Goal: Information Seeking & Learning: Learn about a topic

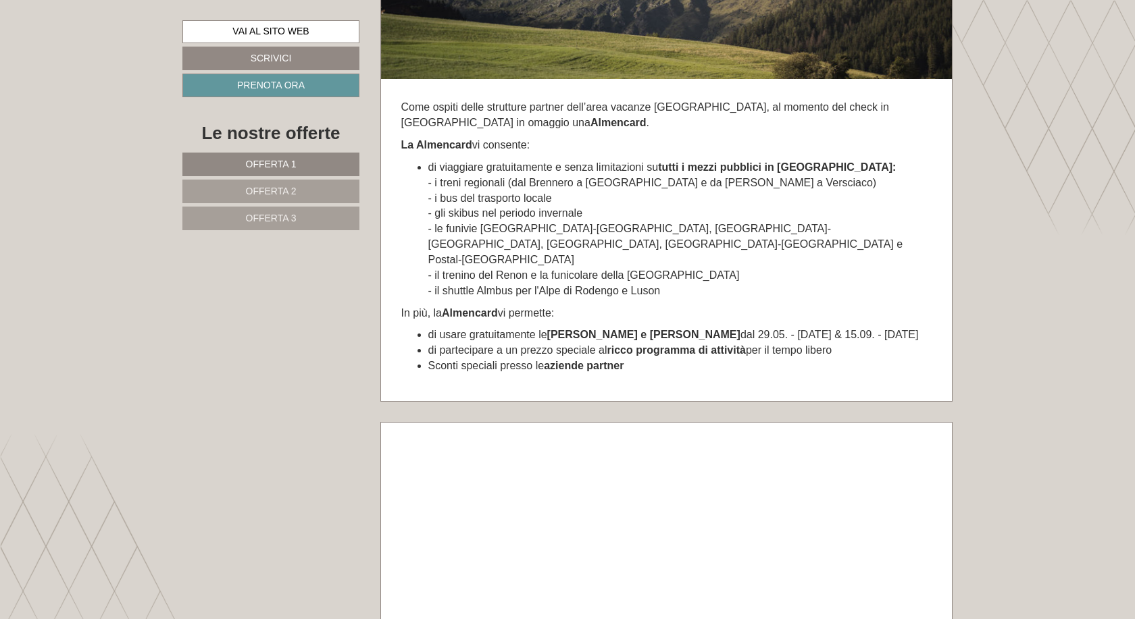
scroll to position [6684, 0]
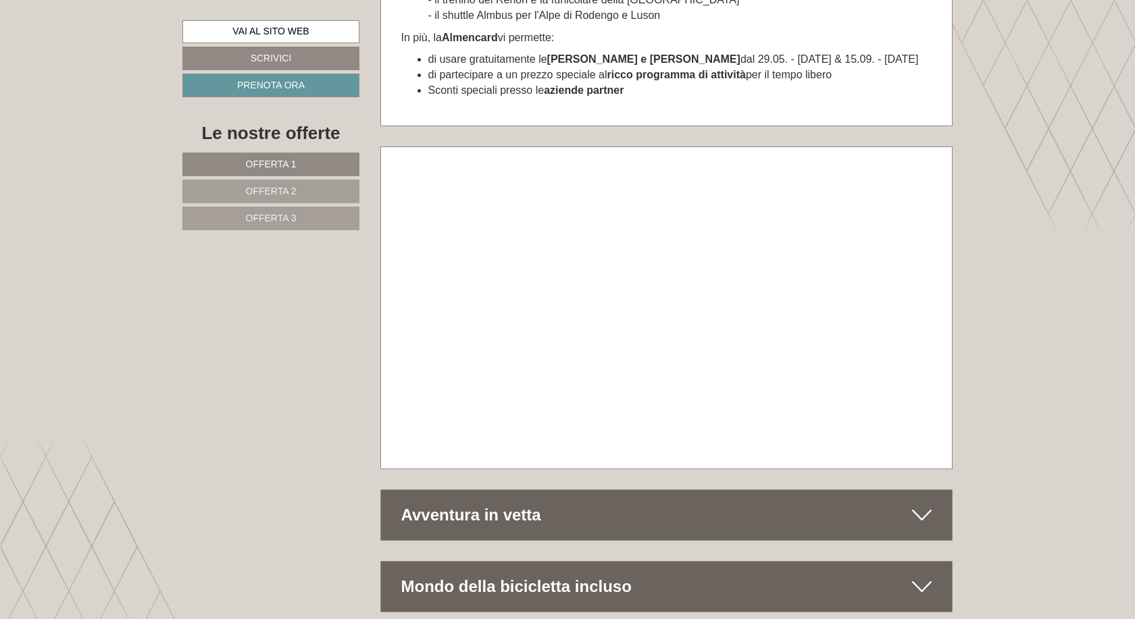
click at [921, 504] on icon at bounding box center [922, 515] width 20 height 23
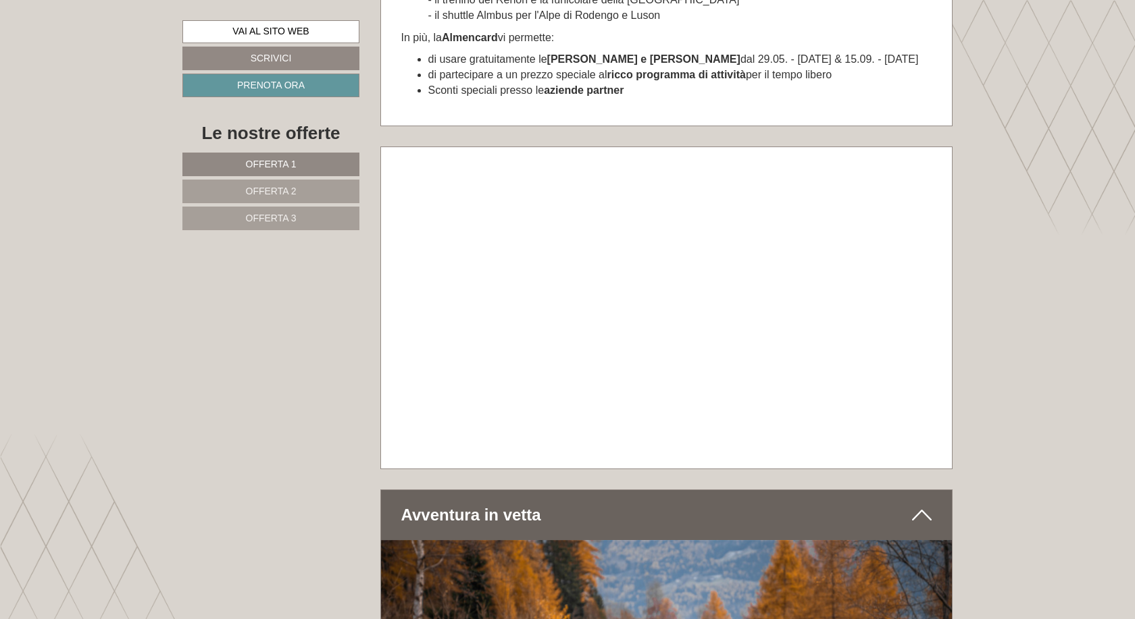
click at [921, 504] on icon at bounding box center [922, 515] width 20 height 23
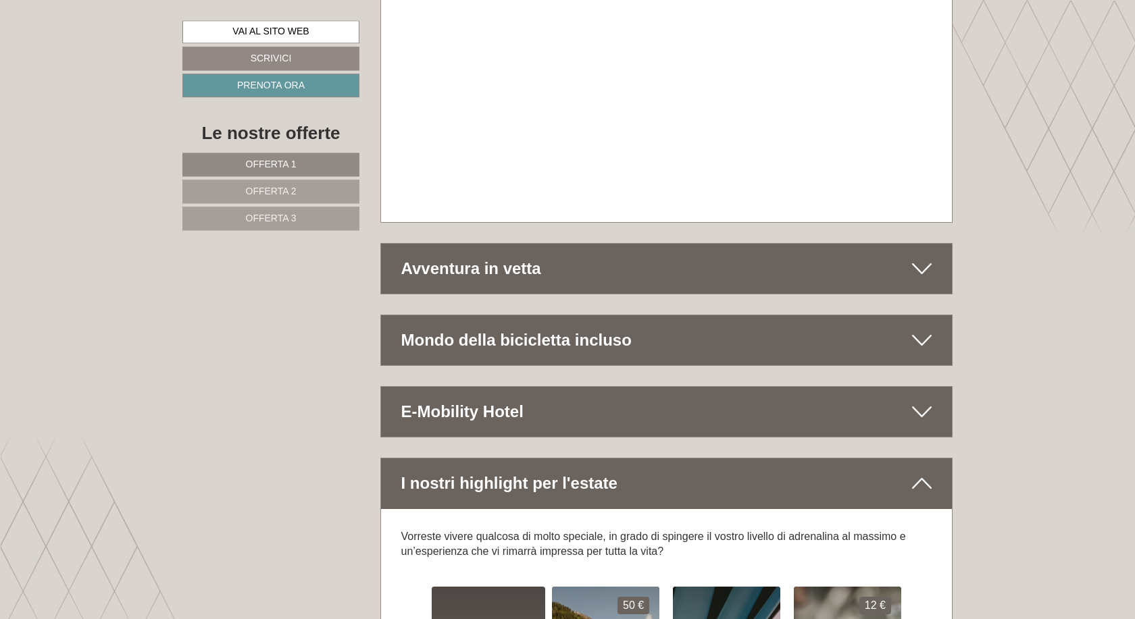
scroll to position [6960, 0]
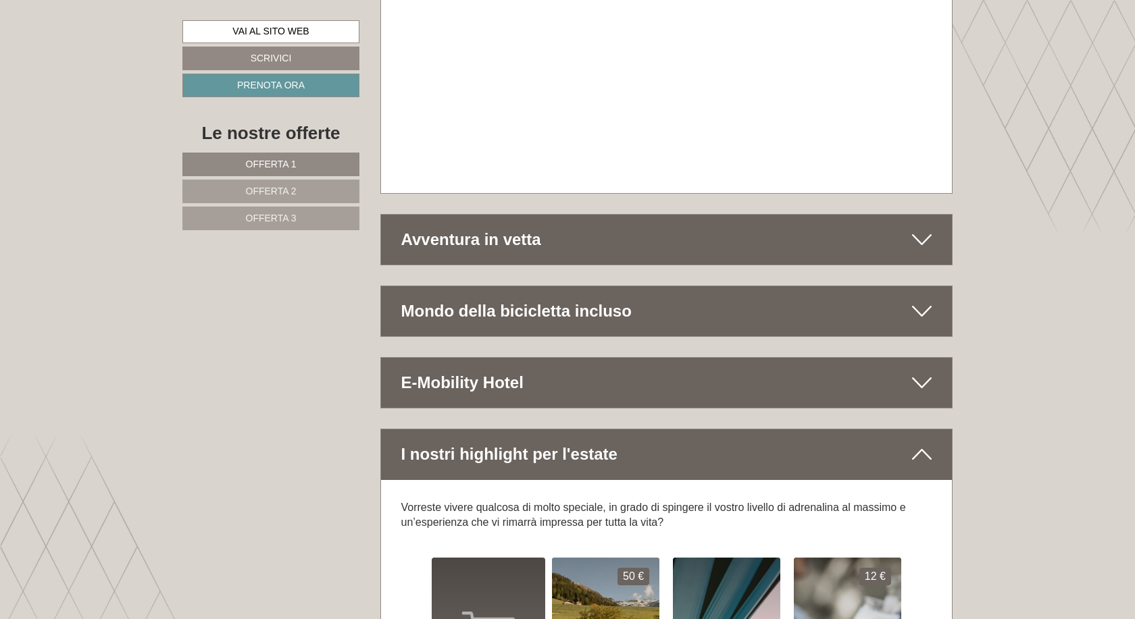
click at [913, 228] on icon at bounding box center [922, 239] width 20 height 23
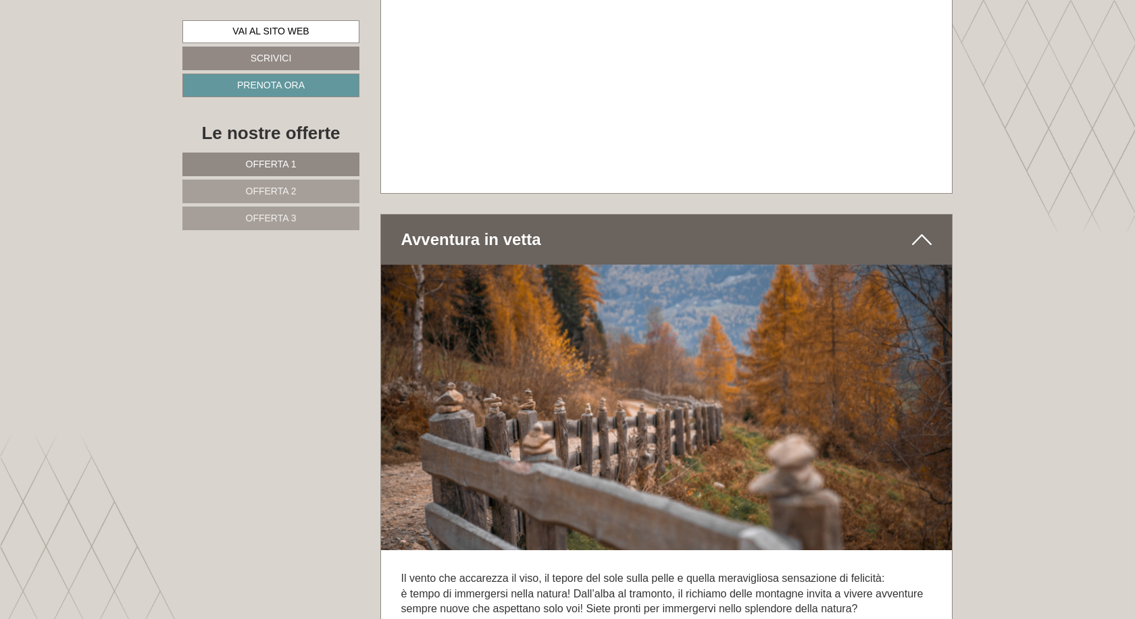
click at [913, 228] on icon at bounding box center [922, 239] width 20 height 23
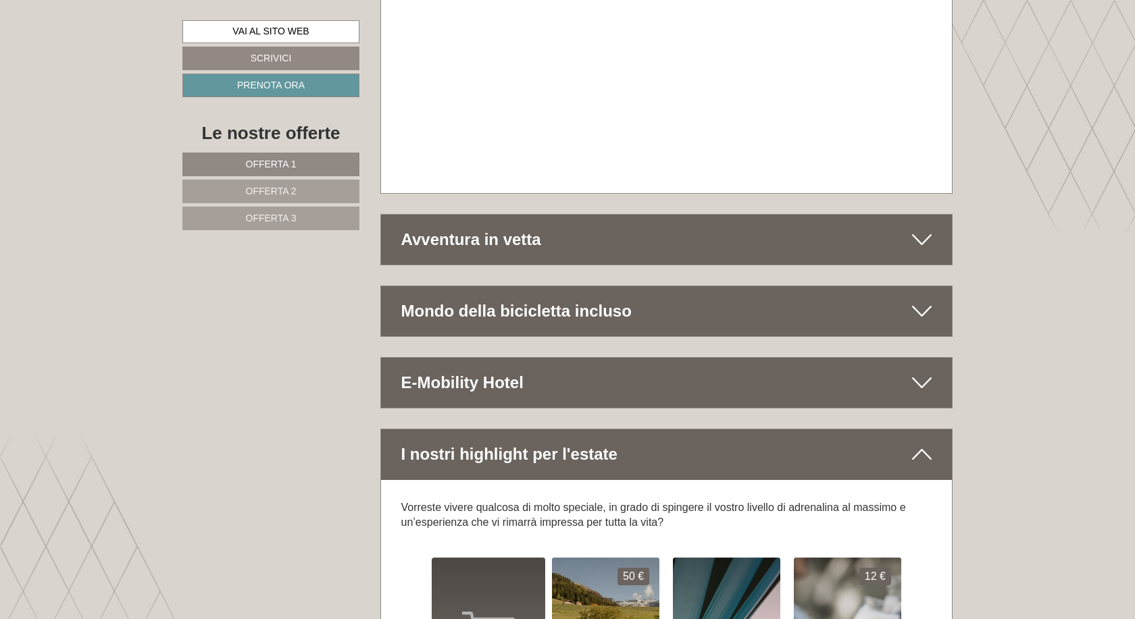
click at [917, 228] on icon at bounding box center [922, 239] width 20 height 23
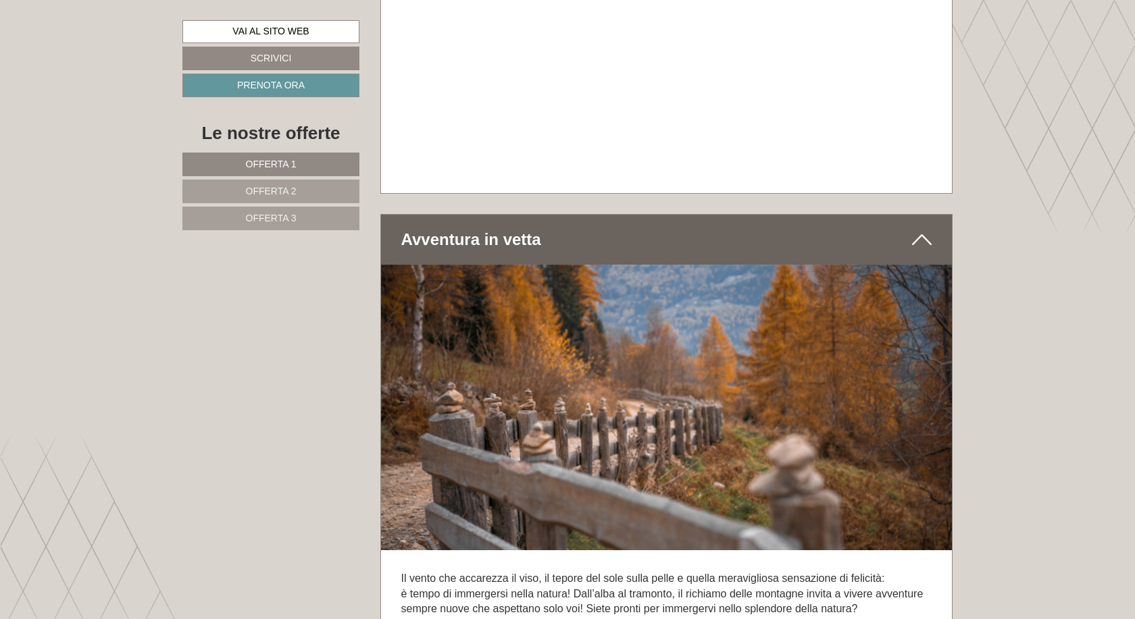
click at [919, 228] on icon at bounding box center [922, 239] width 20 height 23
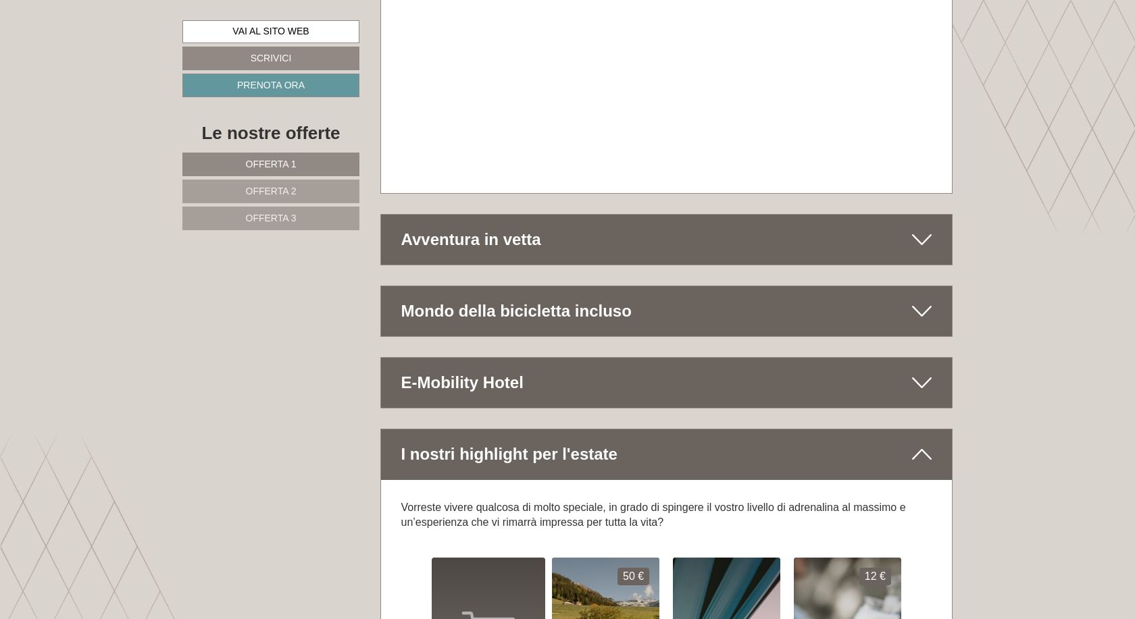
click at [925, 228] on icon at bounding box center [922, 239] width 20 height 23
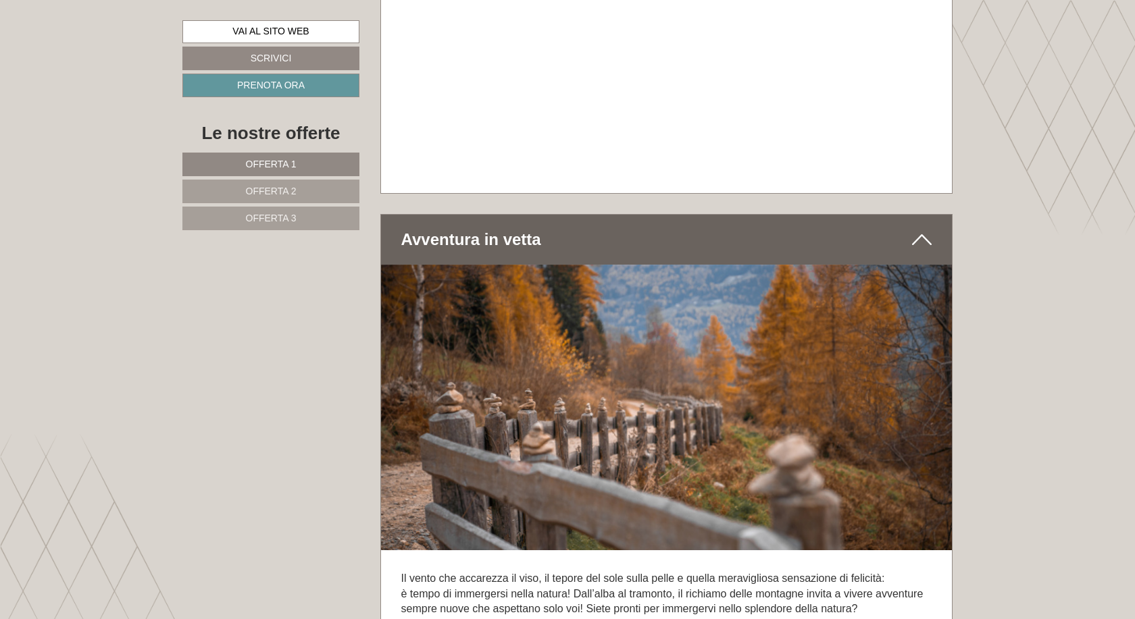
click at [925, 228] on icon at bounding box center [922, 239] width 20 height 23
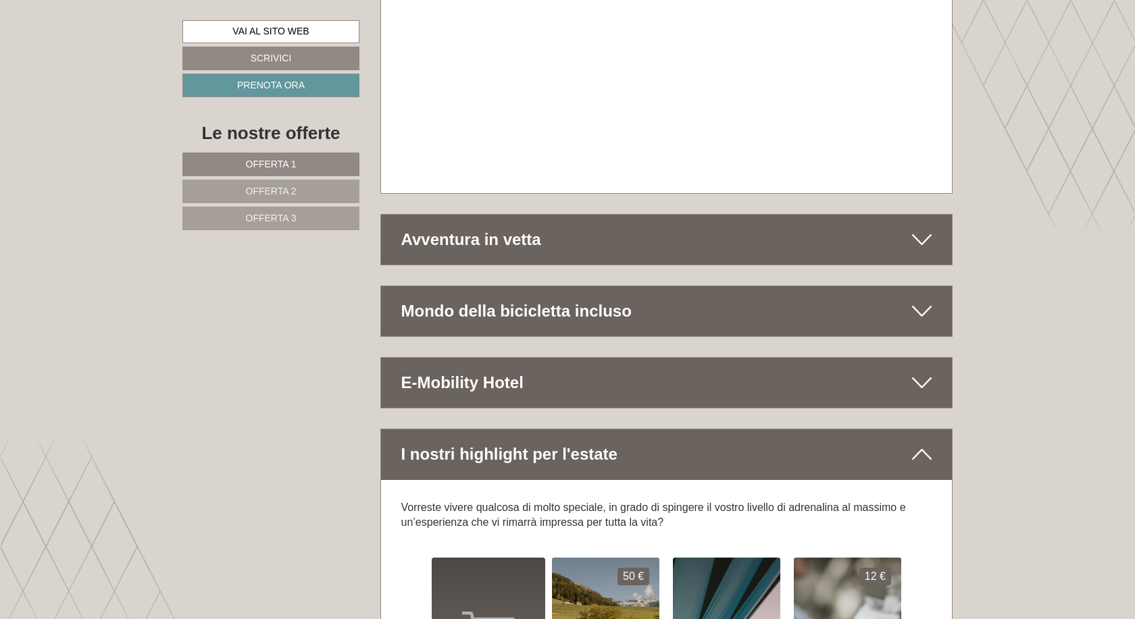
click at [923, 228] on icon at bounding box center [922, 239] width 20 height 23
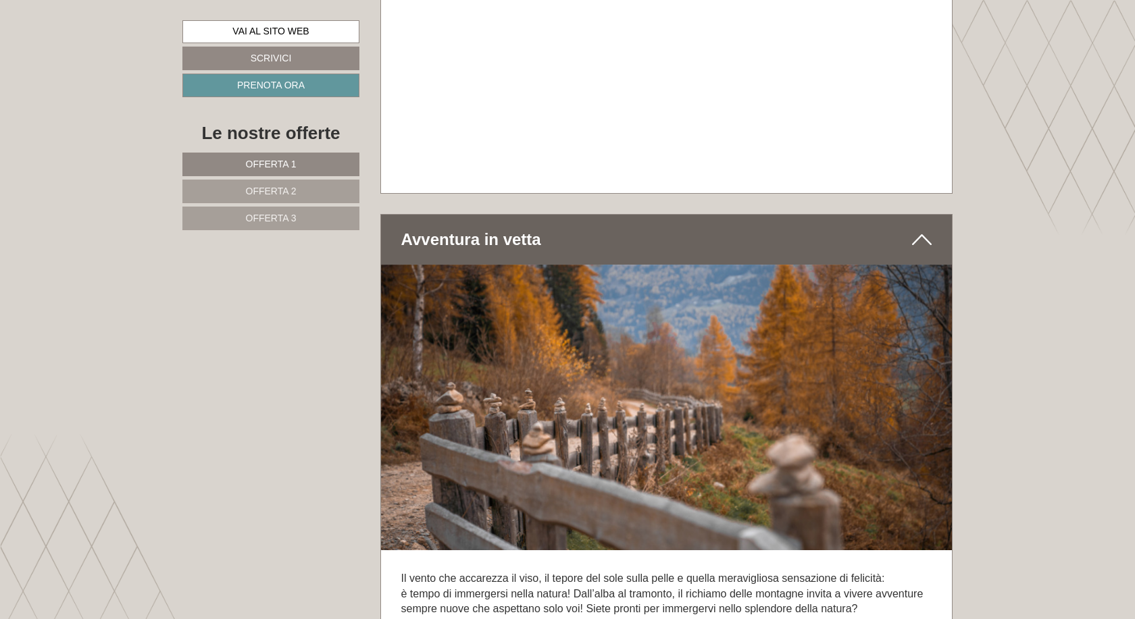
click at [915, 228] on icon at bounding box center [922, 239] width 20 height 23
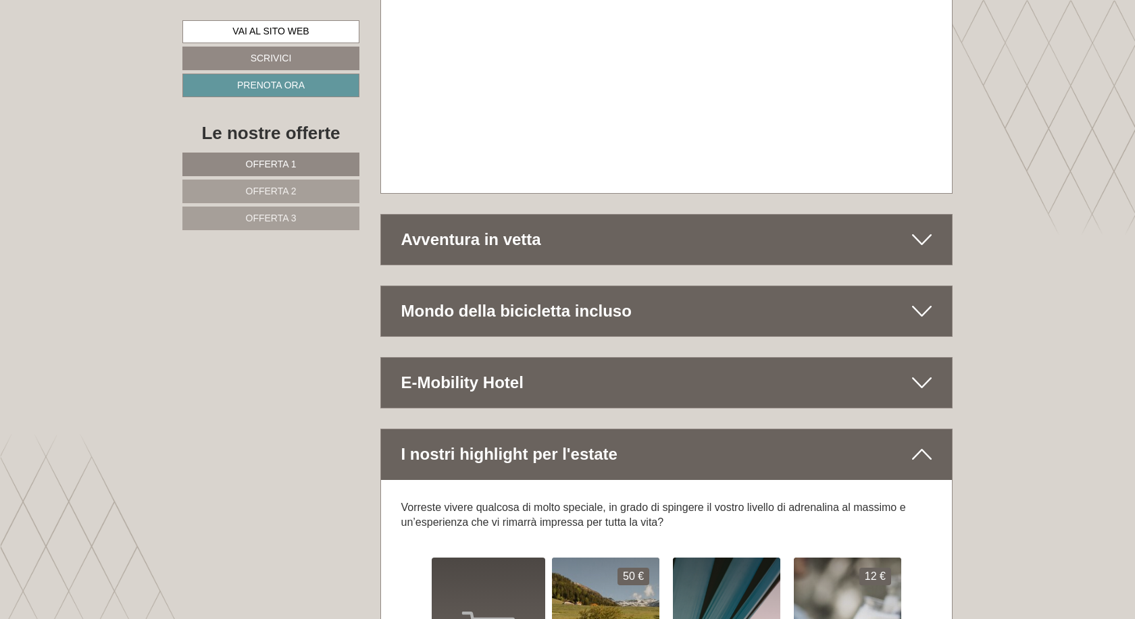
click at [921, 228] on icon at bounding box center [922, 239] width 20 height 23
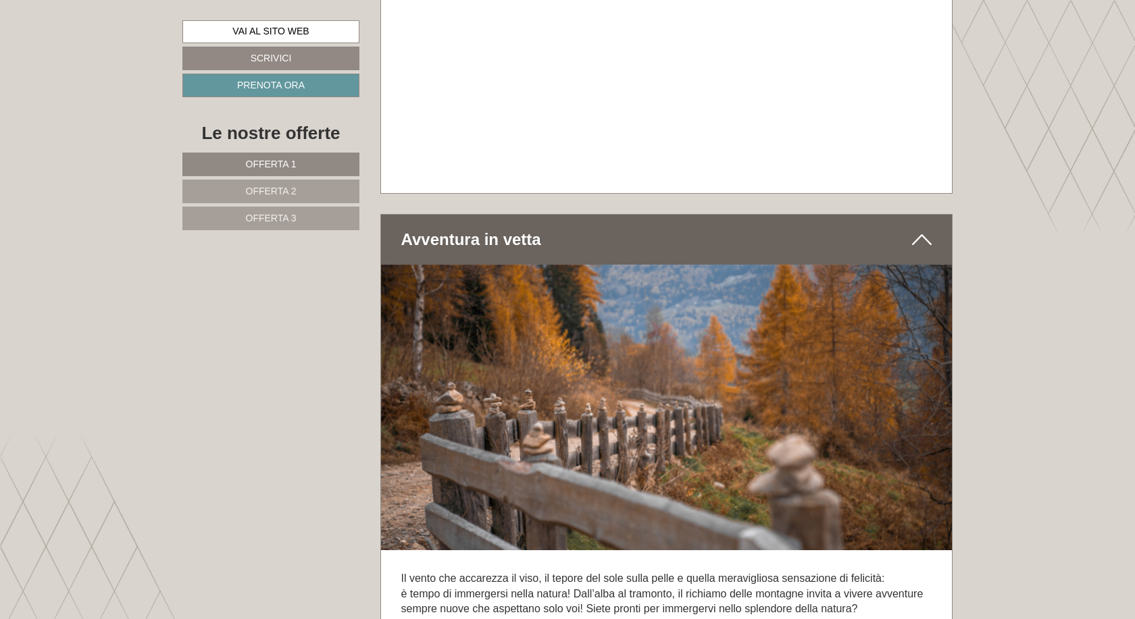
click at [921, 228] on icon at bounding box center [922, 239] width 20 height 23
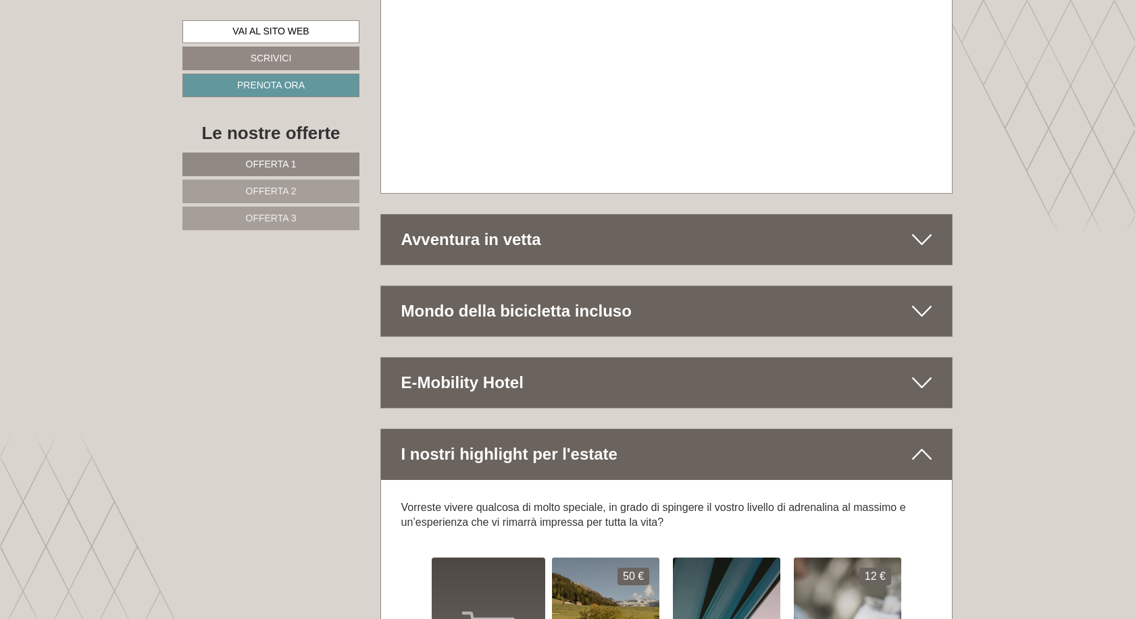
click at [919, 300] on icon at bounding box center [922, 311] width 20 height 23
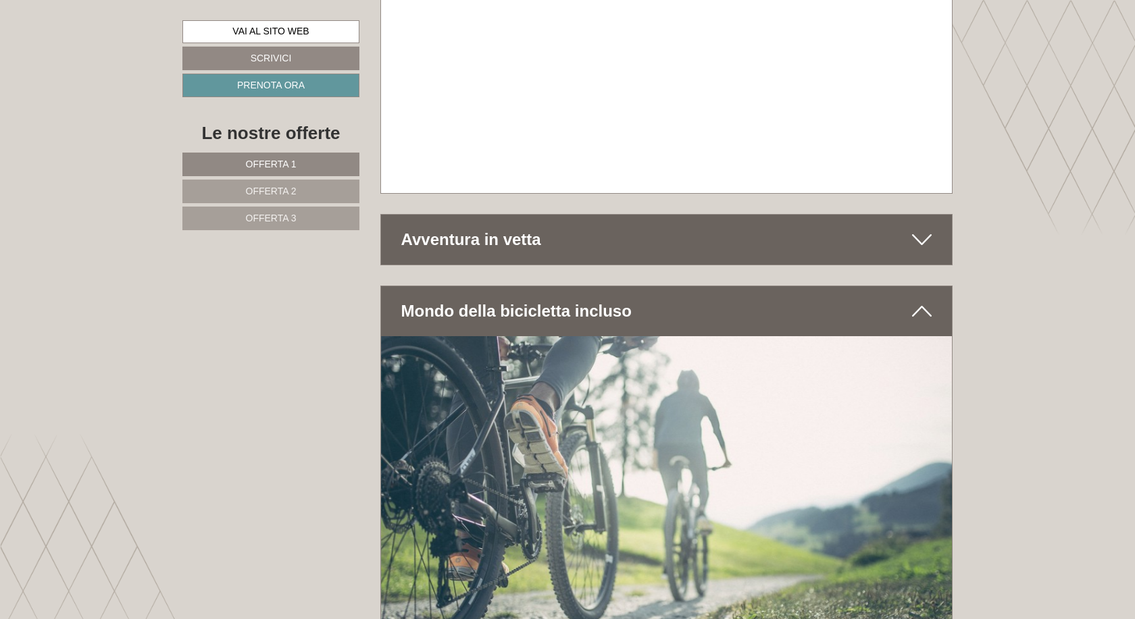
click at [920, 300] on icon at bounding box center [922, 311] width 20 height 23
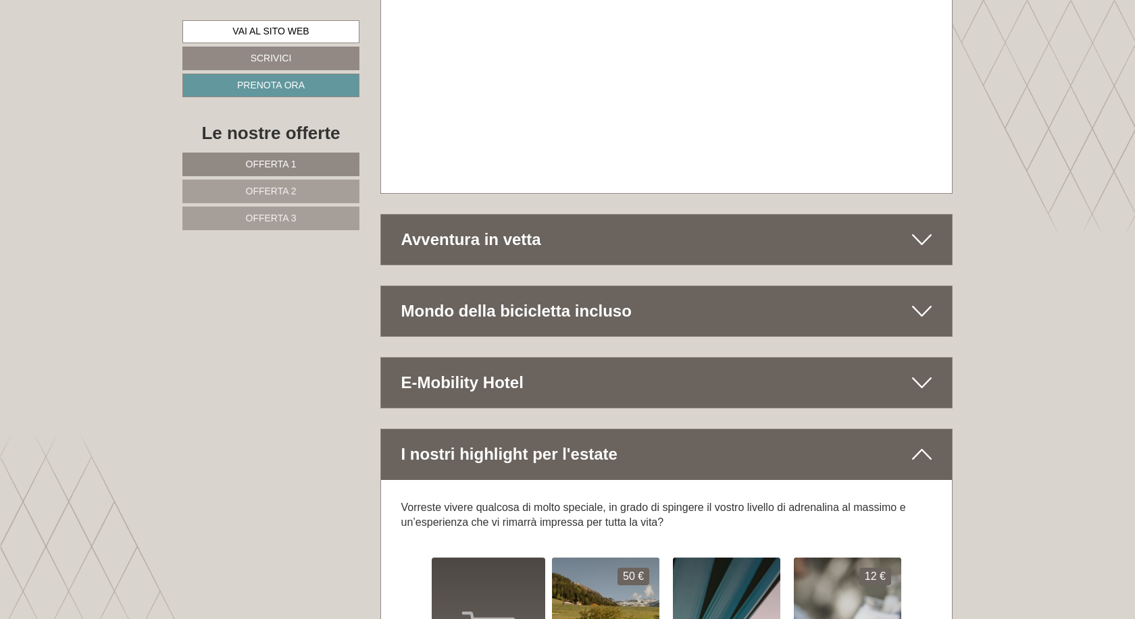
click at [926, 372] on icon at bounding box center [922, 383] width 20 height 23
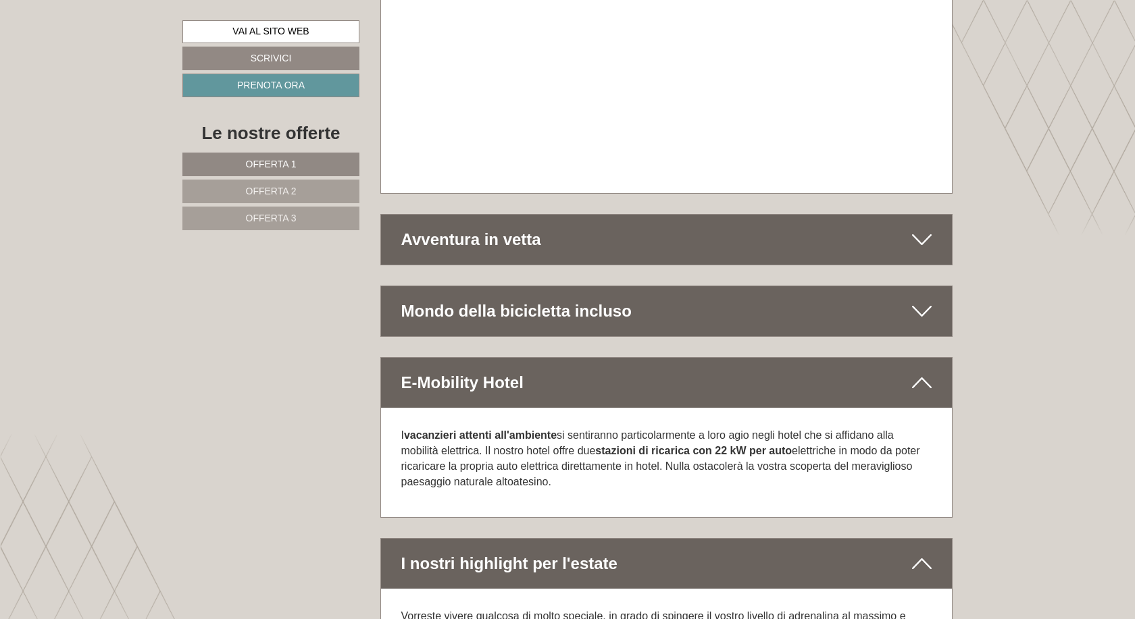
click at [920, 372] on icon at bounding box center [922, 383] width 20 height 23
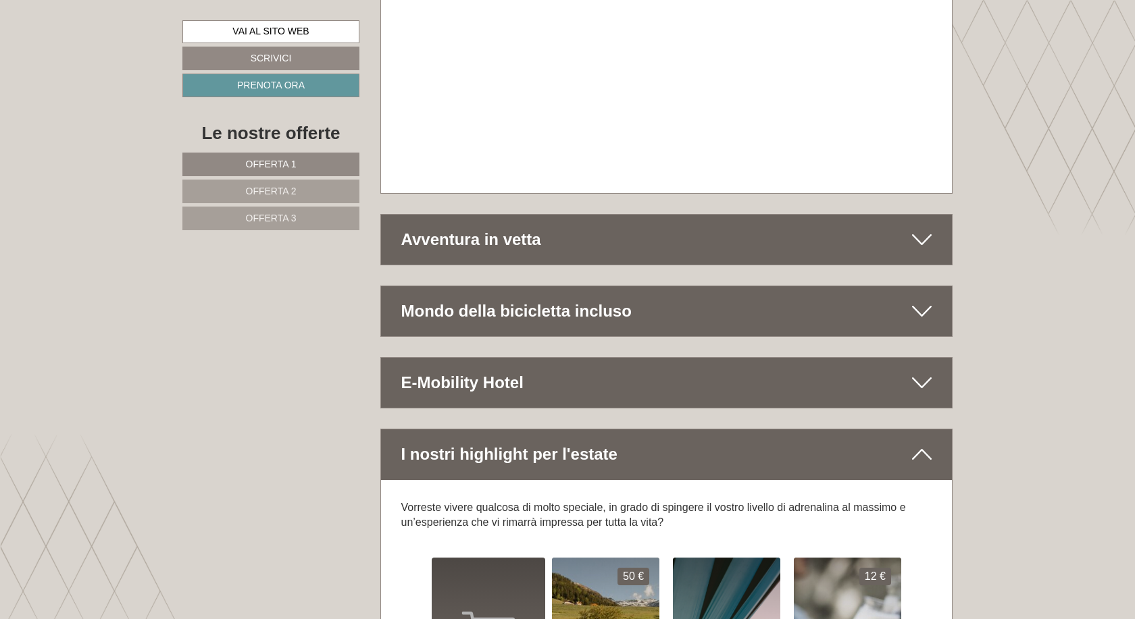
click at [919, 300] on icon at bounding box center [922, 311] width 20 height 23
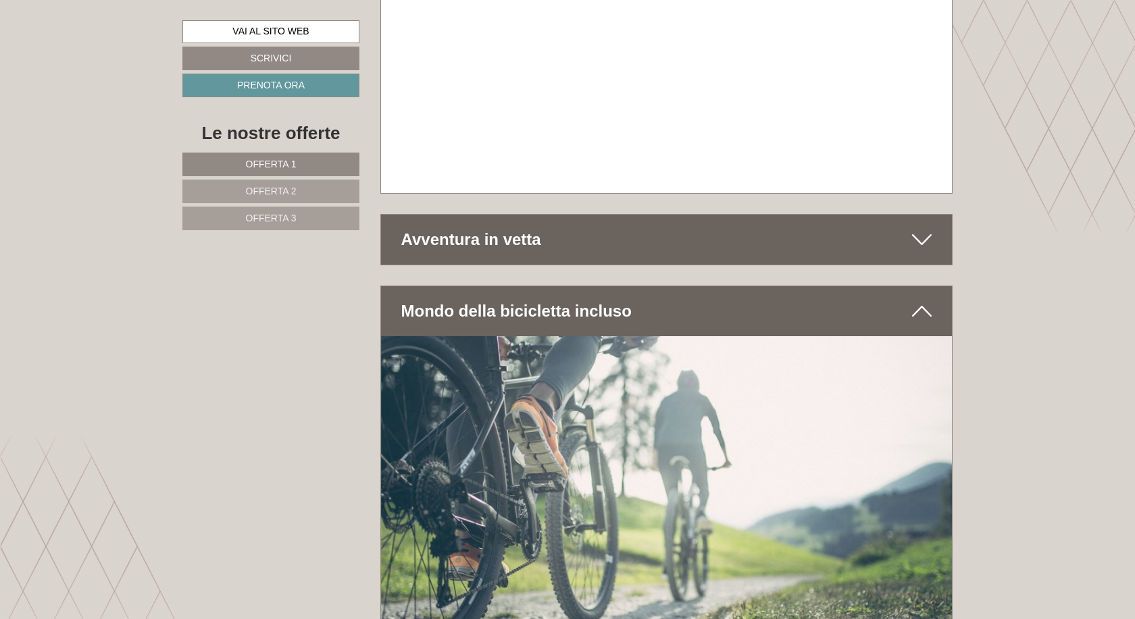
click at [919, 300] on icon at bounding box center [922, 311] width 20 height 23
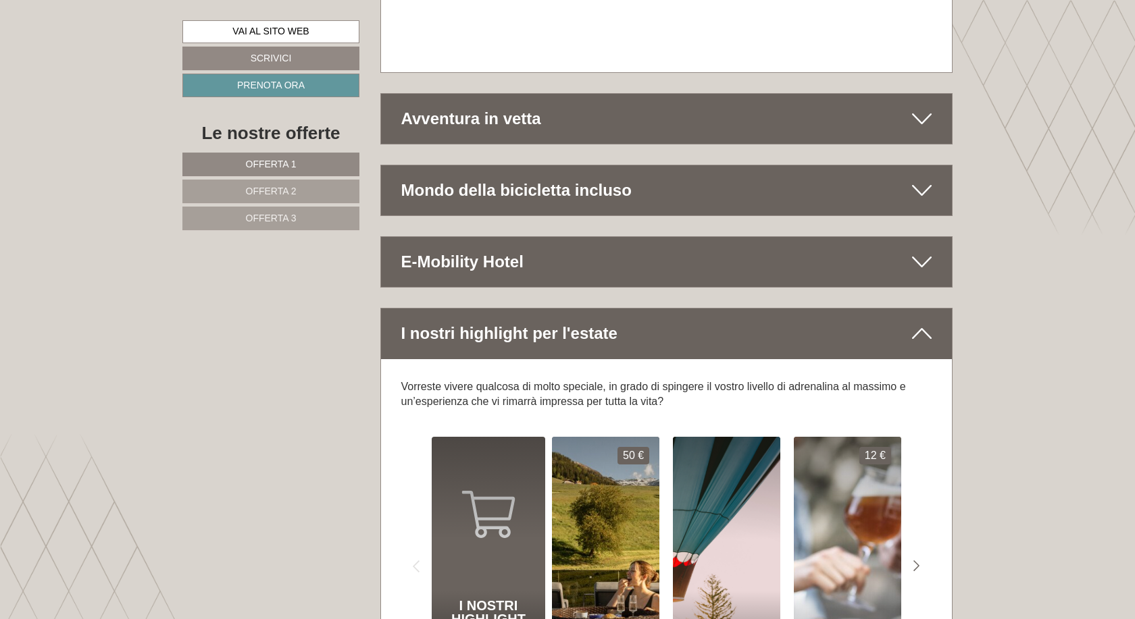
scroll to position [7097, 0]
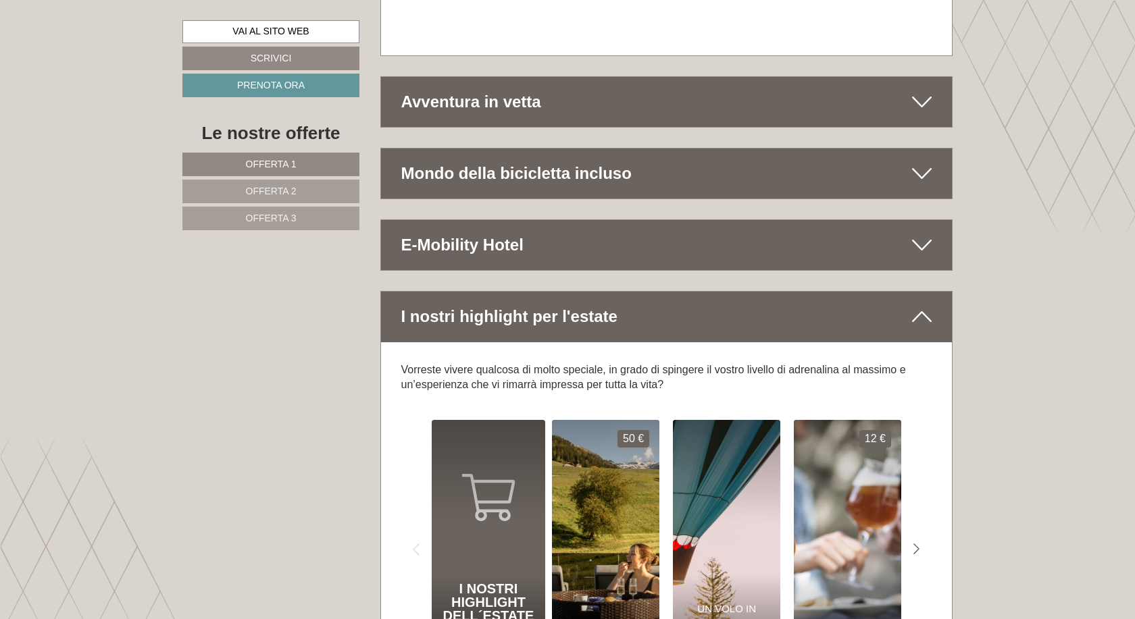
click at [924, 305] on icon at bounding box center [922, 316] width 20 height 23
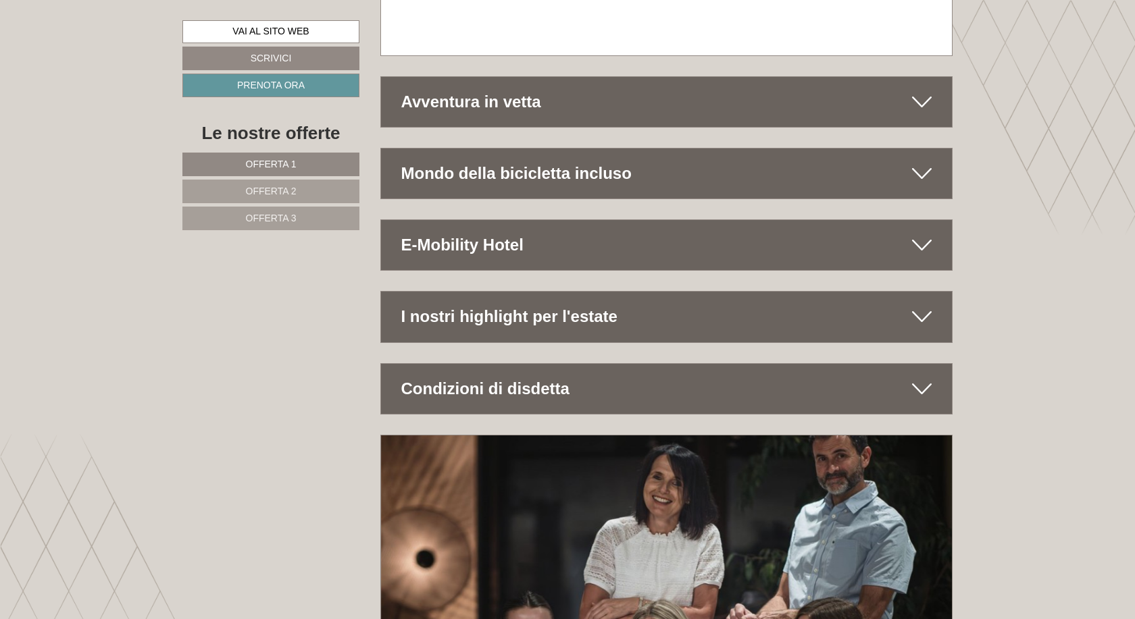
click at [924, 305] on icon at bounding box center [922, 316] width 20 height 23
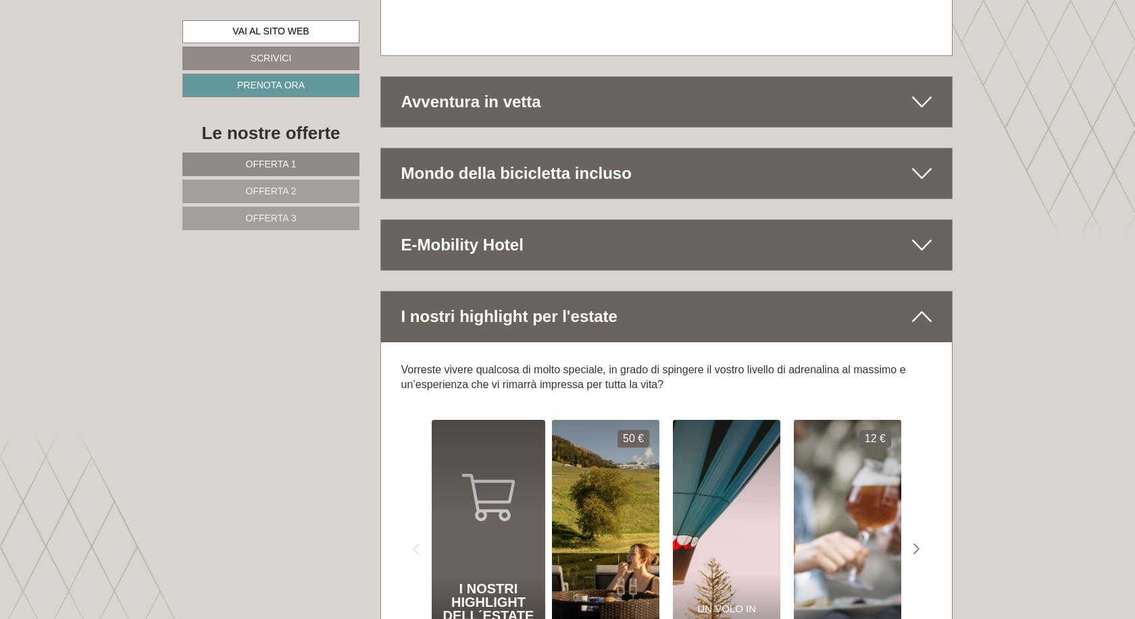
click at [924, 305] on icon at bounding box center [922, 316] width 20 height 23
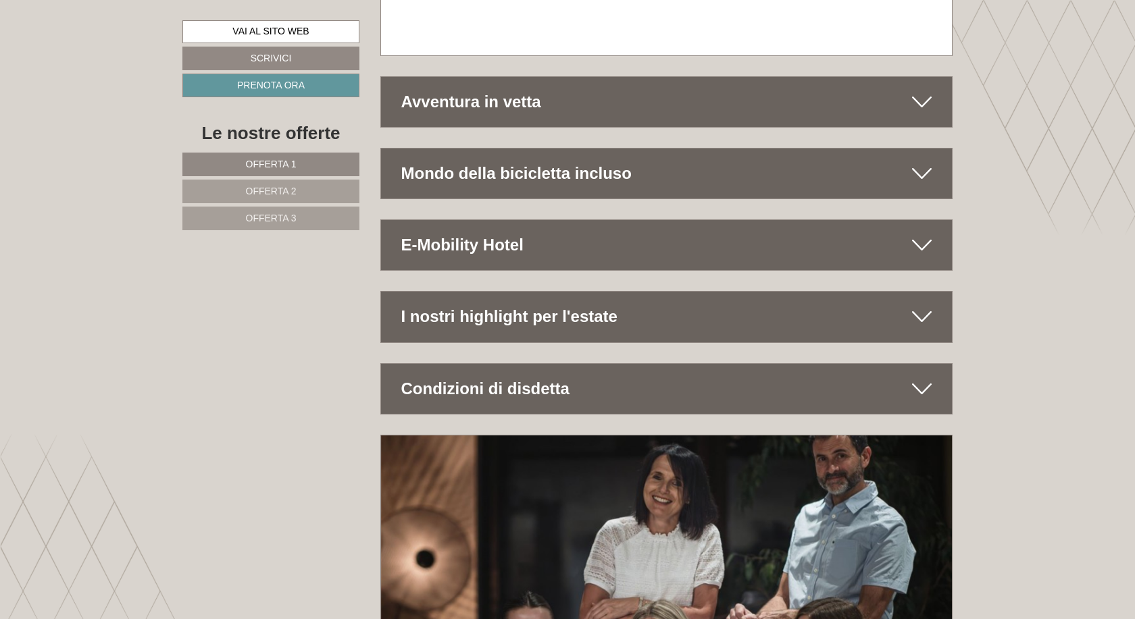
click at [921, 378] on icon at bounding box center [922, 389] width 20 height 23
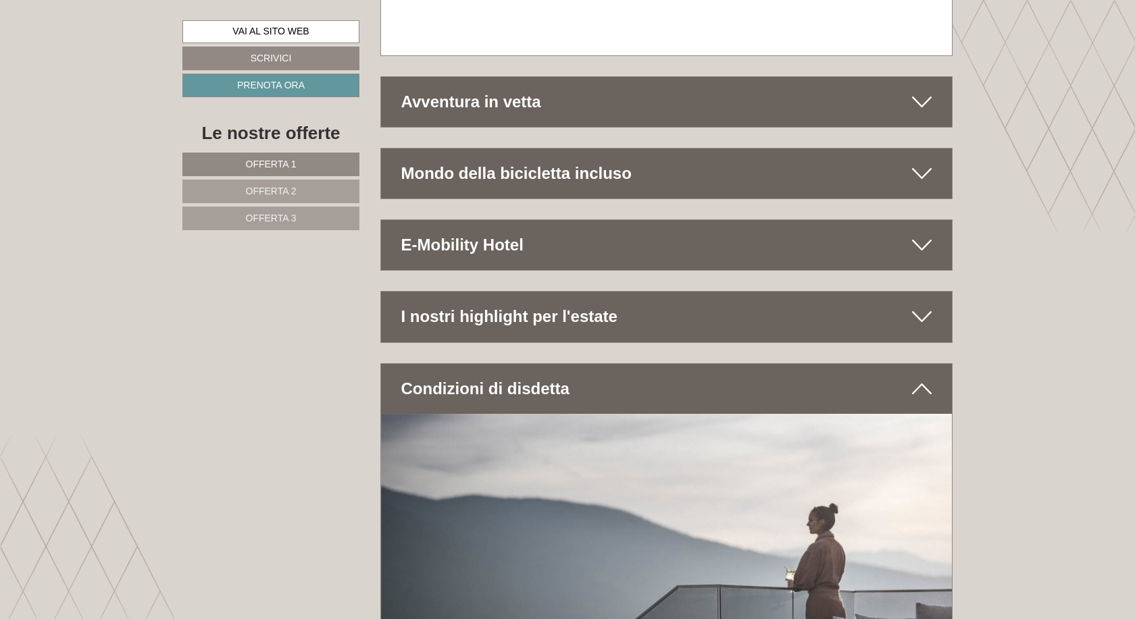
click at [921, 378] on icon at bounding box center [922, 389] width 20 height 23
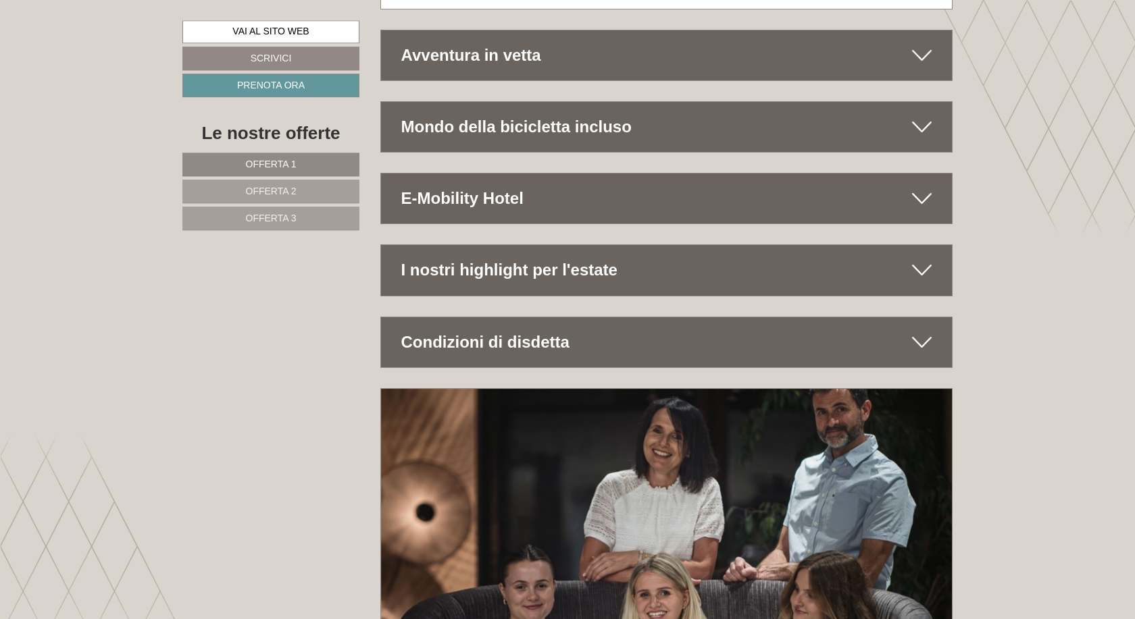
scroll to position [7091, 0]
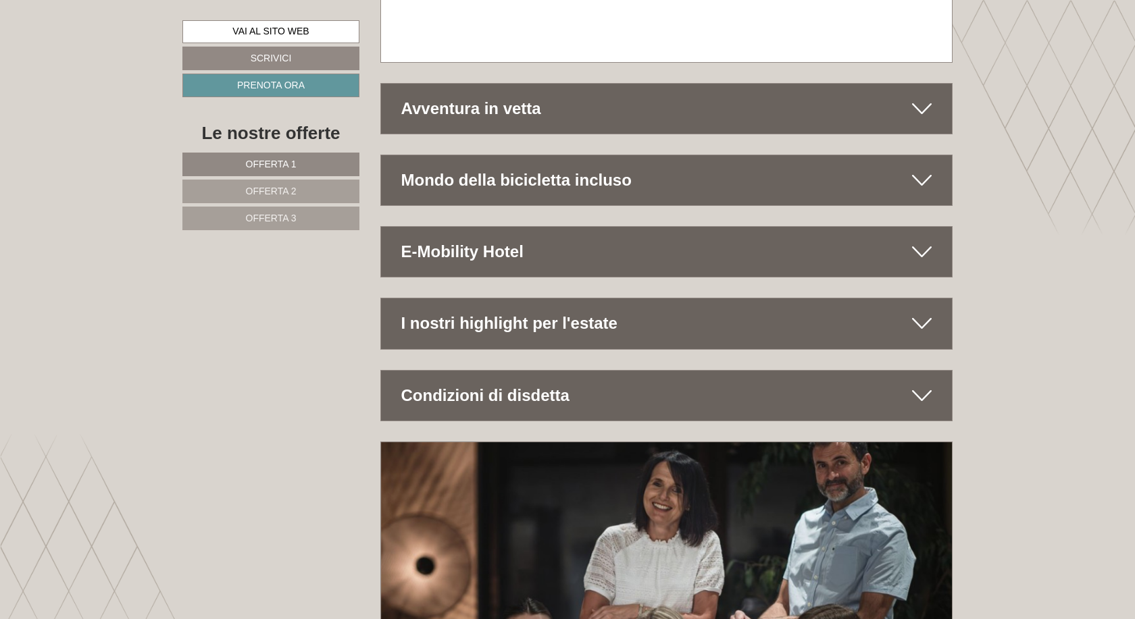
click at [923, 384] on icon at bounding box center [922, 395] width 20 height 23
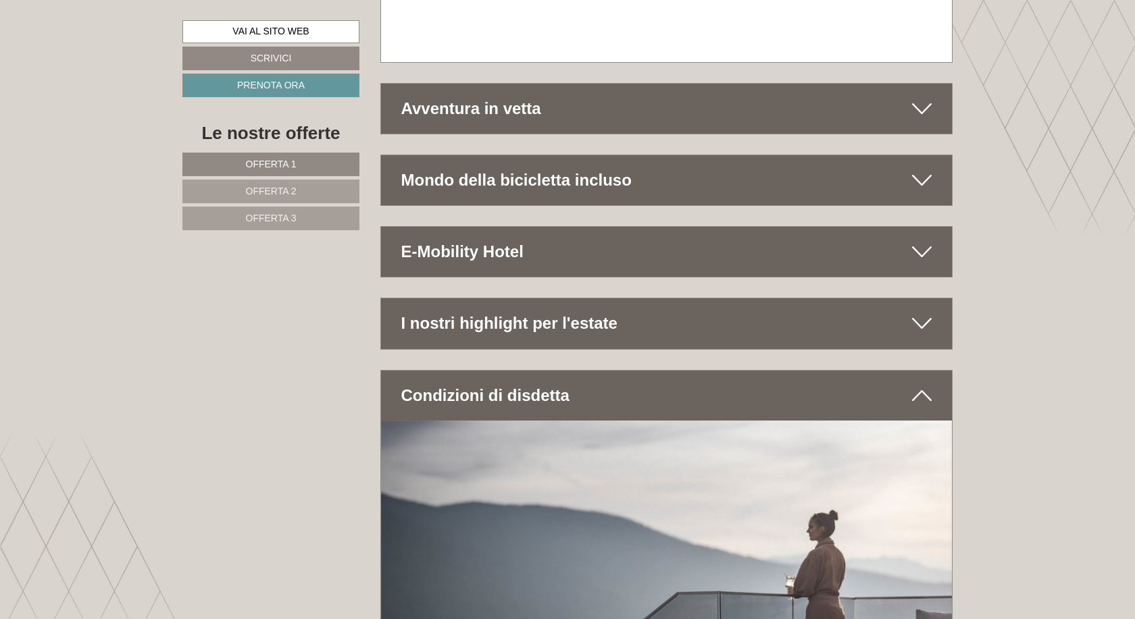
click at [923, 384] on icon at bounding box center [922, 395] width 20 height 23
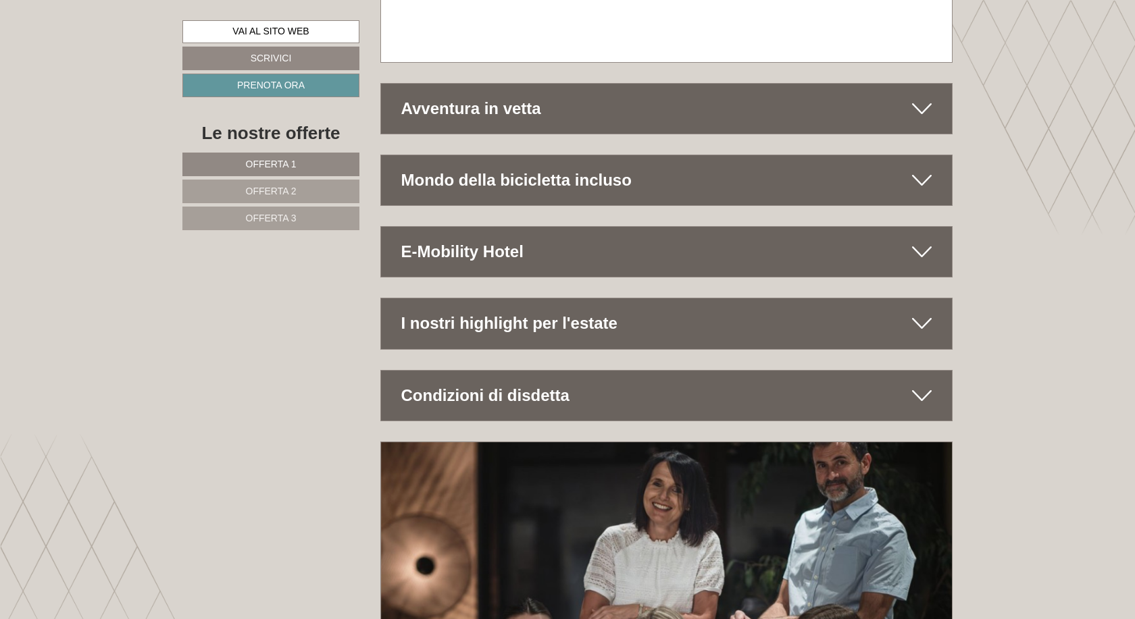
click at [921, 312] on icon at bounding box center [922, 323] width 20 height 23
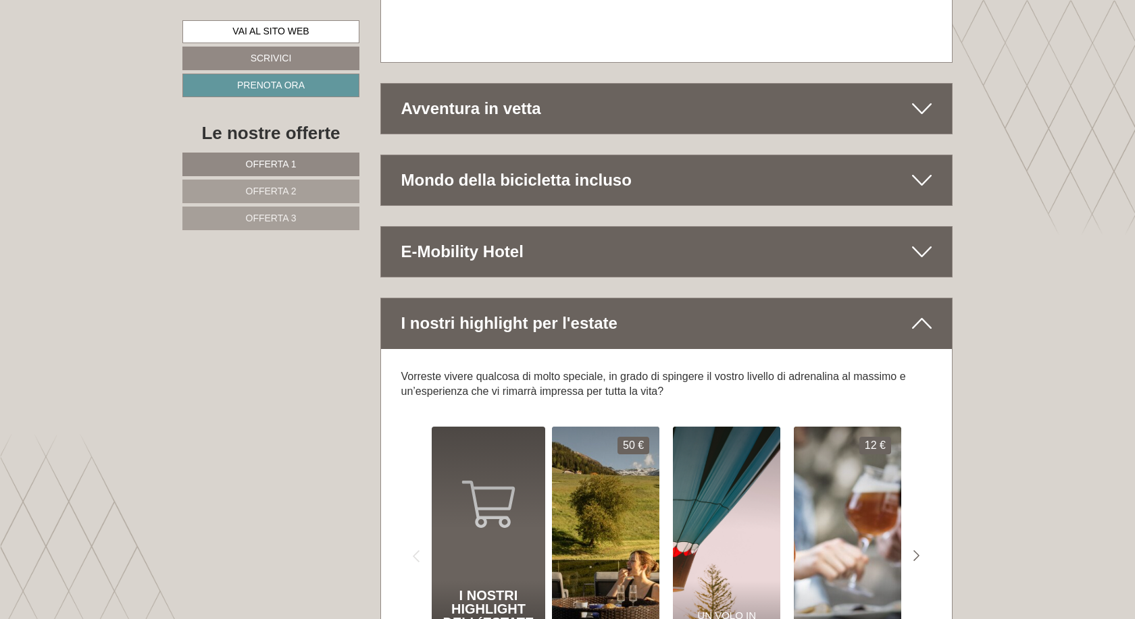
click at [921, 312] on icon at bounding box center [922, 323] width 20 height 23
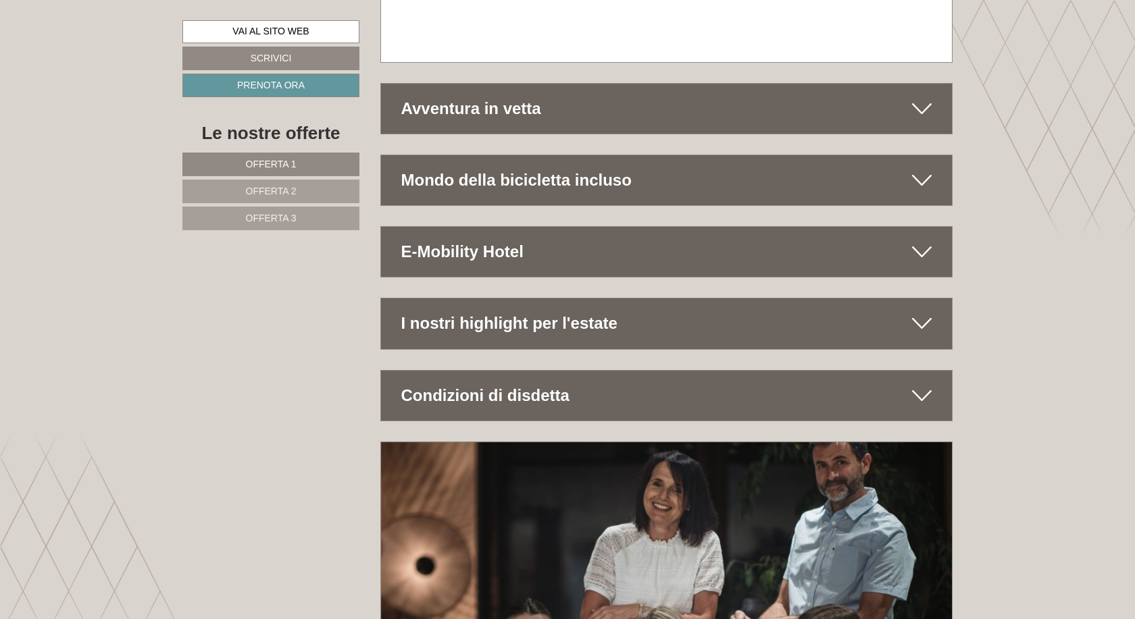
click at [917, 241] on icon at bounding box center [922, 252] width 20 height 23
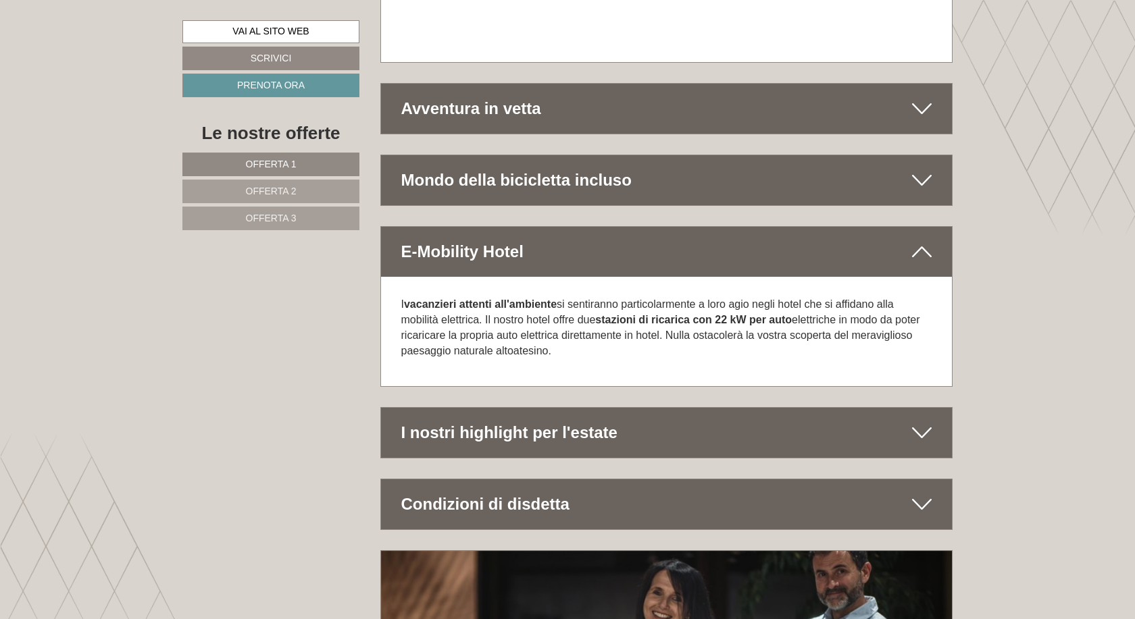
click at [929, 241] on icon at bounding box center [922, 252] width 20 height 23
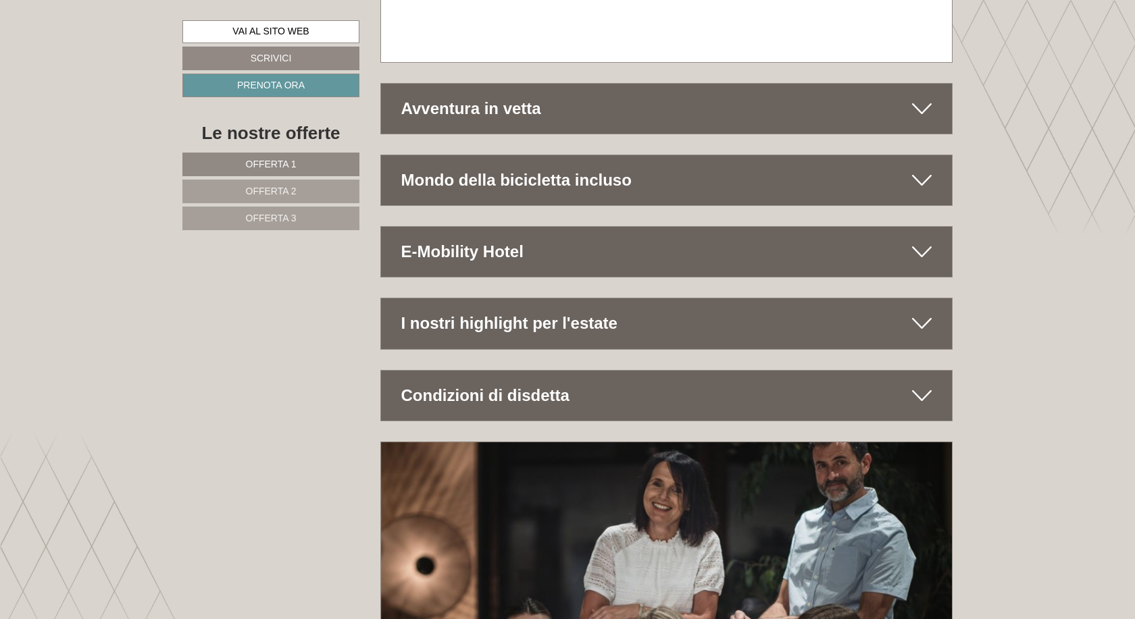
click at [913, 169] on icon at bounding box center [922, 180] width 20 height 23
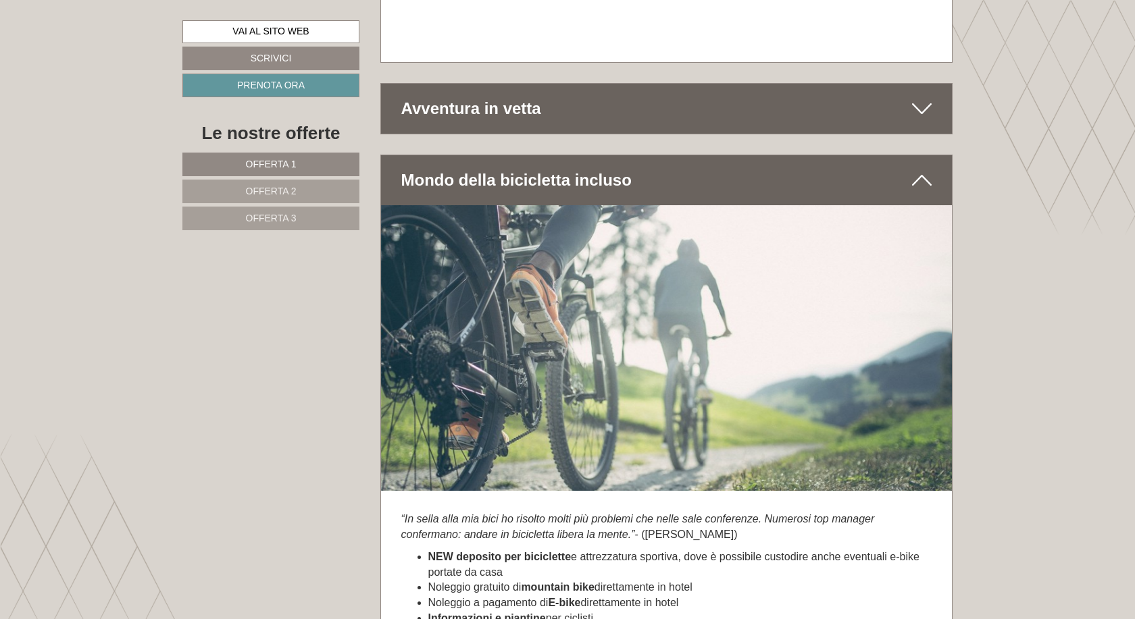
click at [923, 169] on icon at bounding box center [922, 180] width 20 height 23
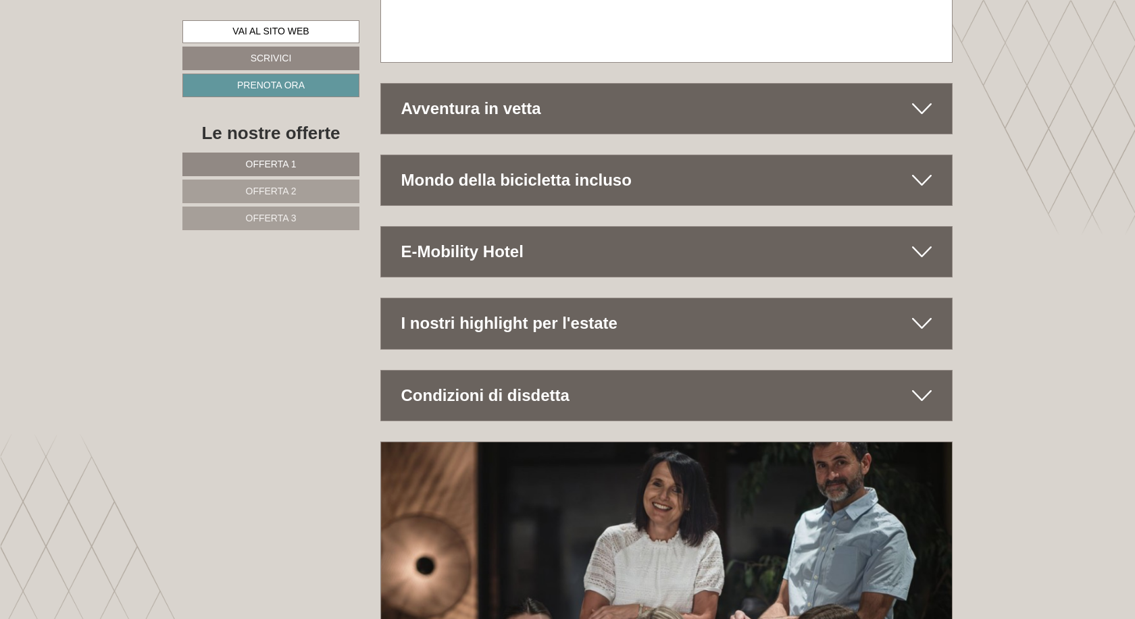
click at [914, 97] on icon at bounding box center [922, 108] width 20 height 23
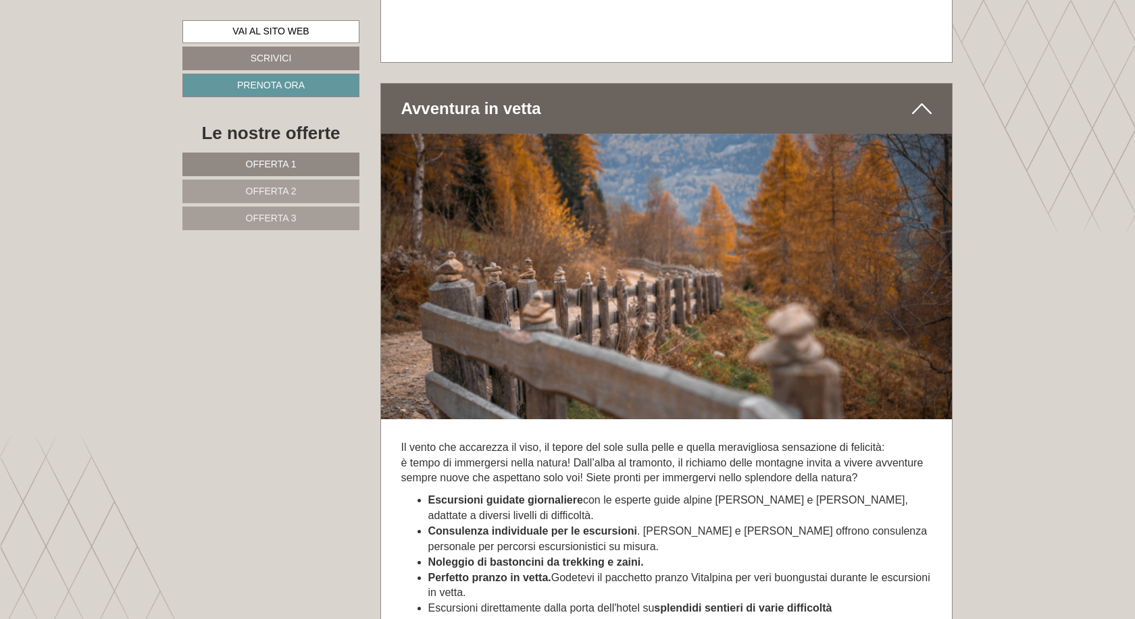
click at [914, 97] on icon at bounding box center [922, 108] width 20 height 23
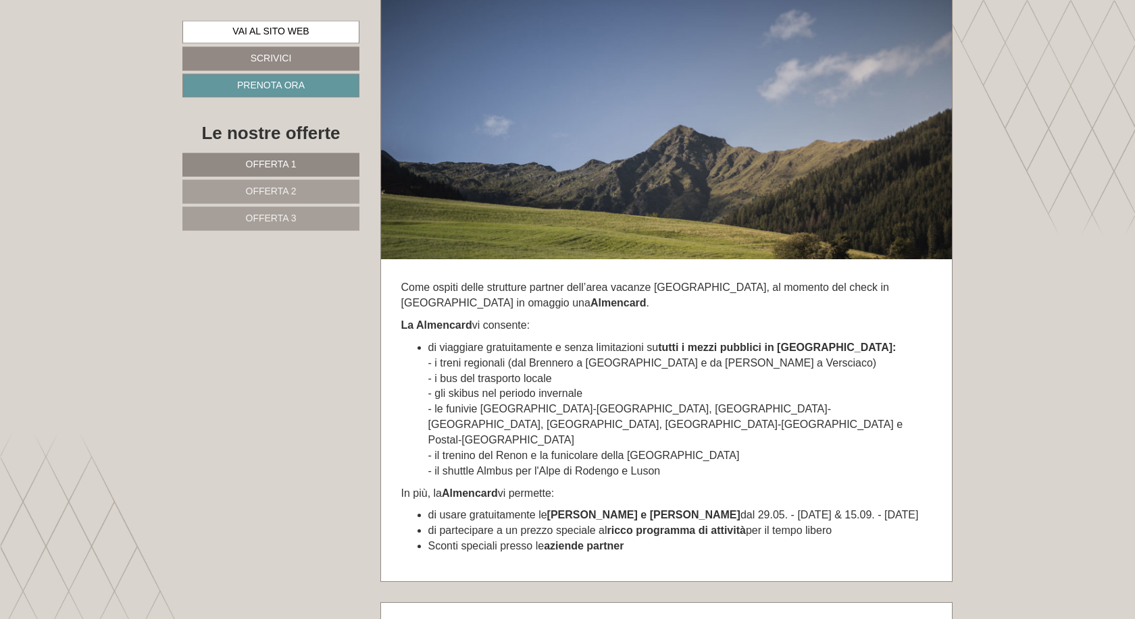
scroll to position [6195, 0]
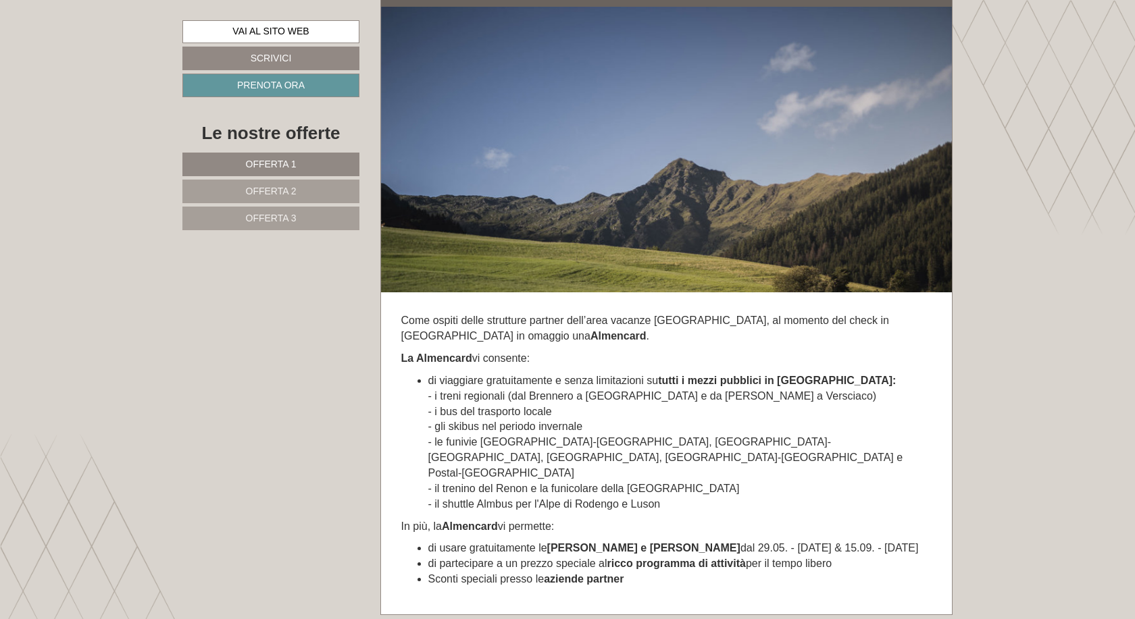
click at [287, 189] on span "Offerta 2" at bounding box center [271, 191] width 51 height 11
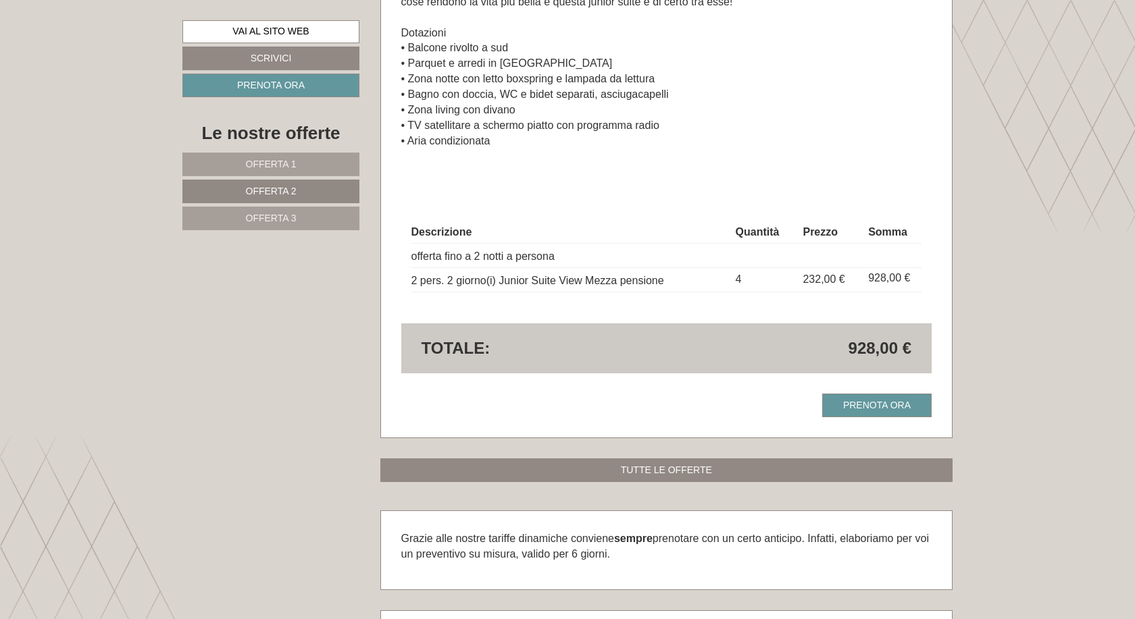
click at [296, 226] on link "Offerta 3" at bounding box center [270, 219] width 177 height 24
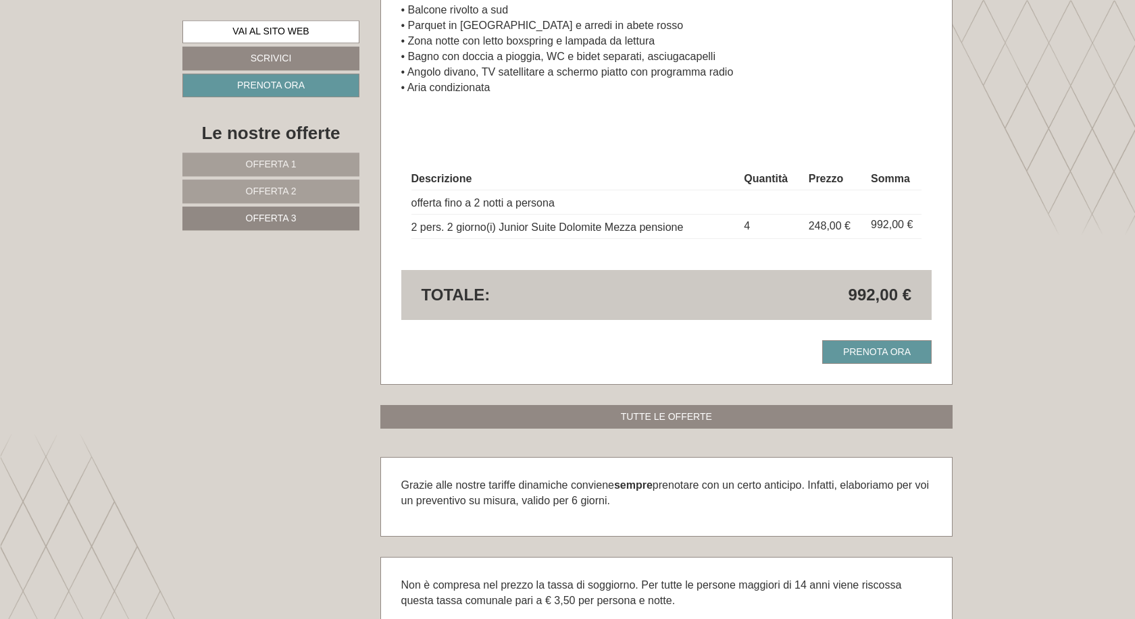
scroll to position [1369, 0]
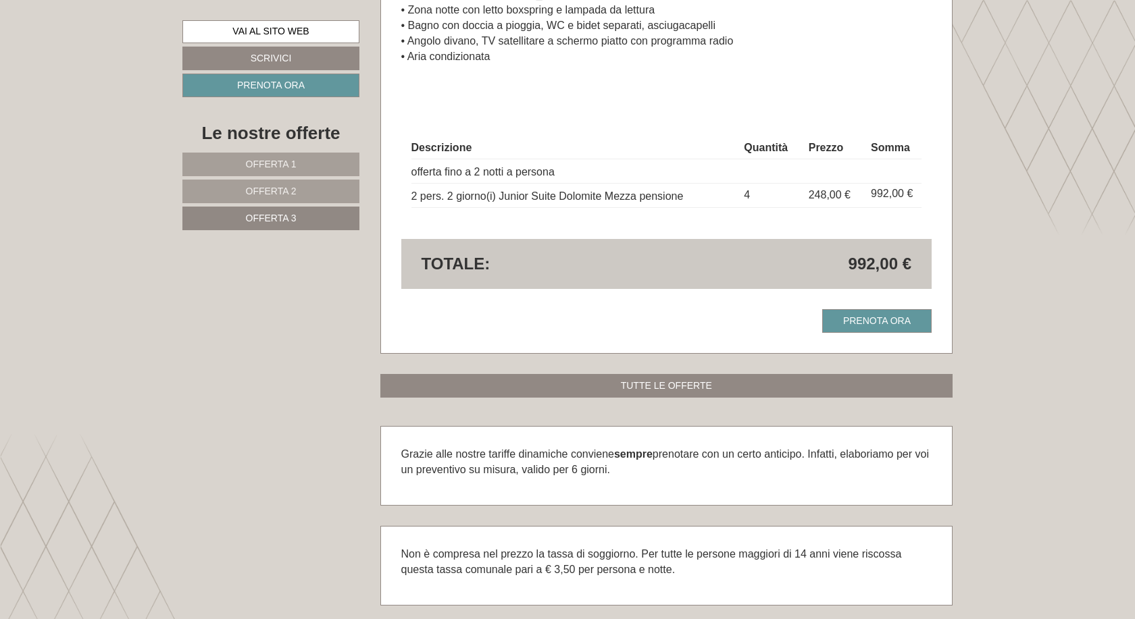
click at [313, 163] on link "Offerta 1" at bounding box center [270, 165] width 177 height 24
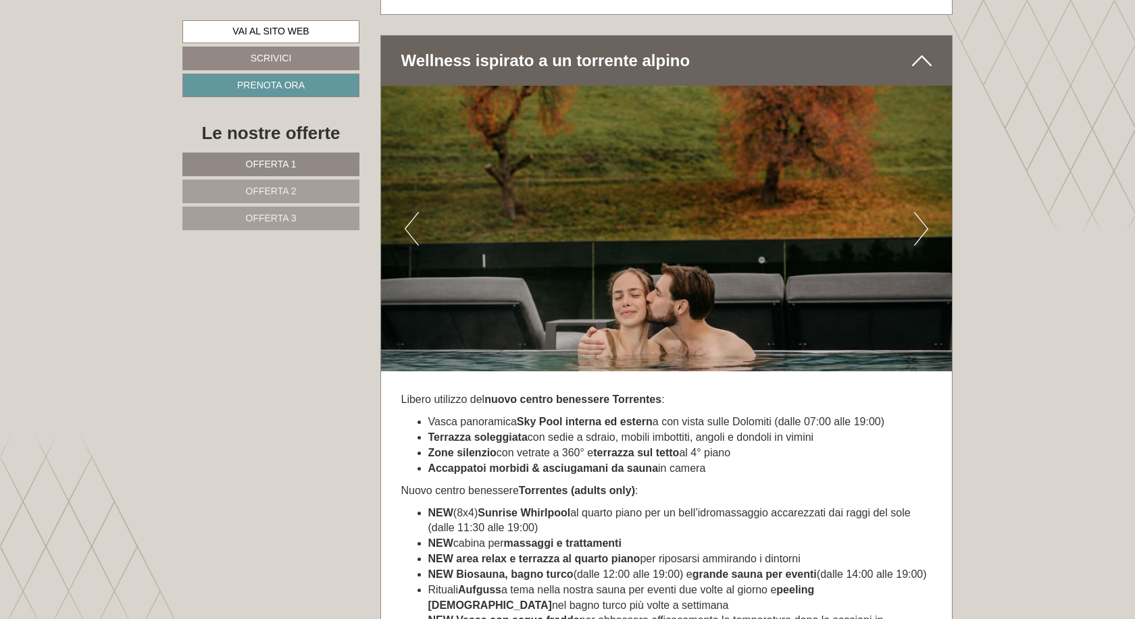
scroll to position [2679, 0]
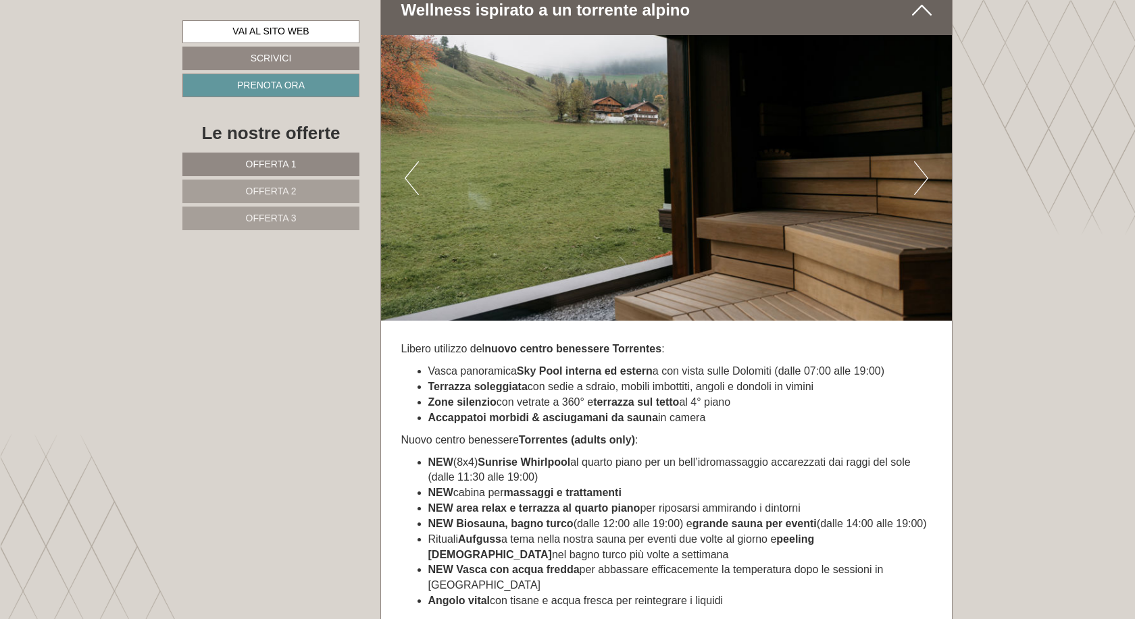
click at [524, 377] on strong "Sky Pool interna ed estern" at bounding box center [585, 370] width 136 height 11
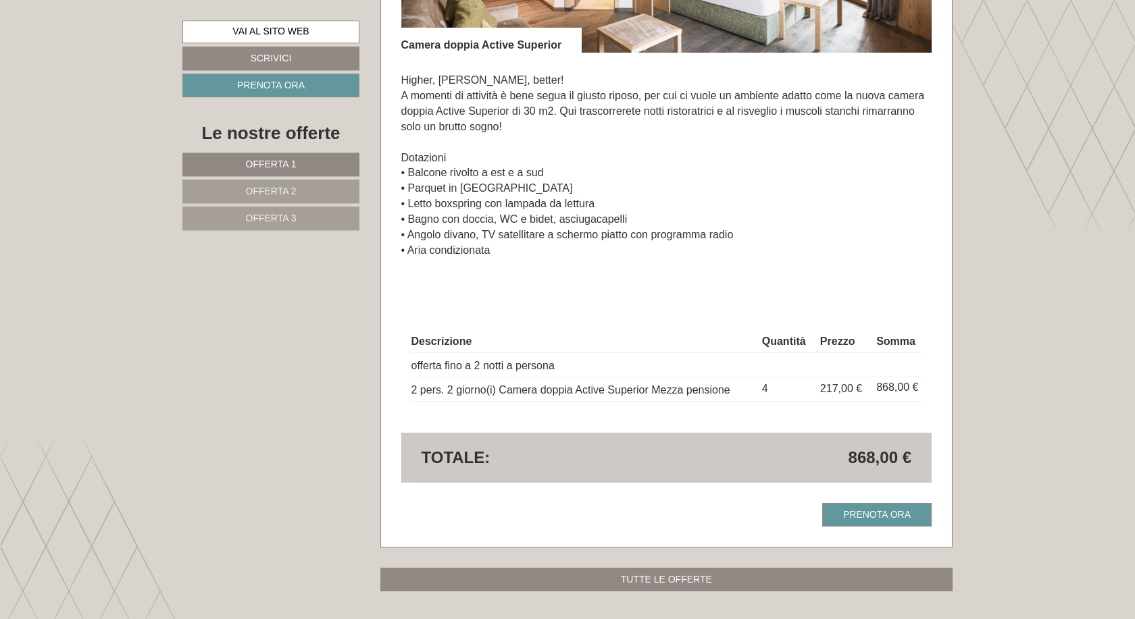
scroll to position [1025, 0]
